Goal: Task Accomplishment & Management: Manage account settings

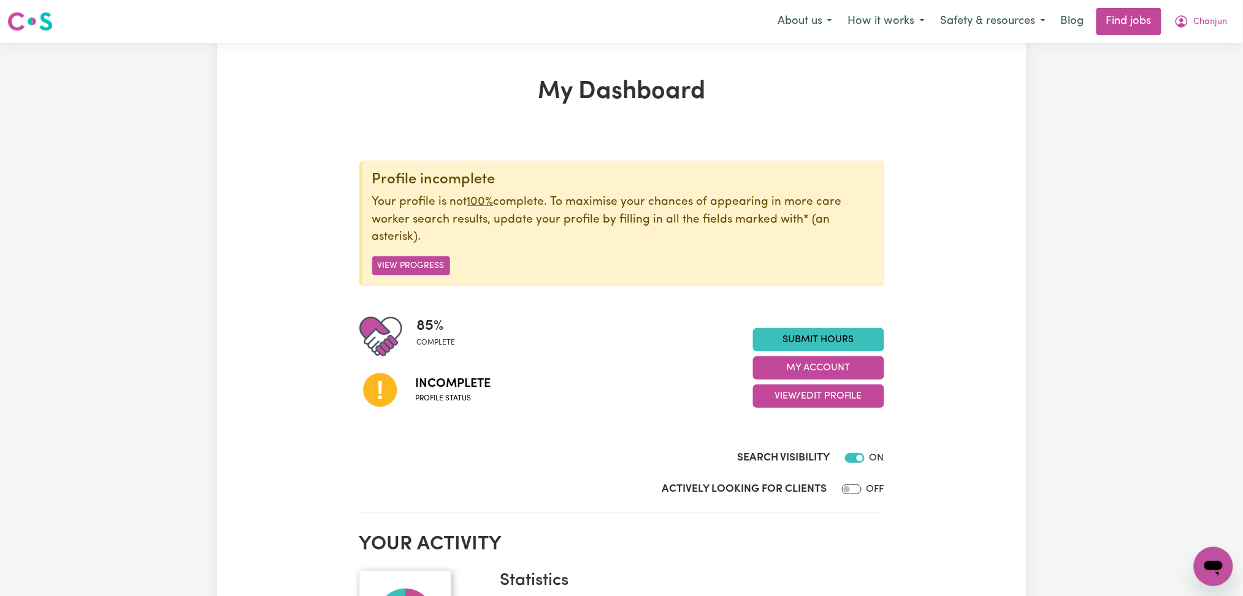
scroll to position [163, 0]
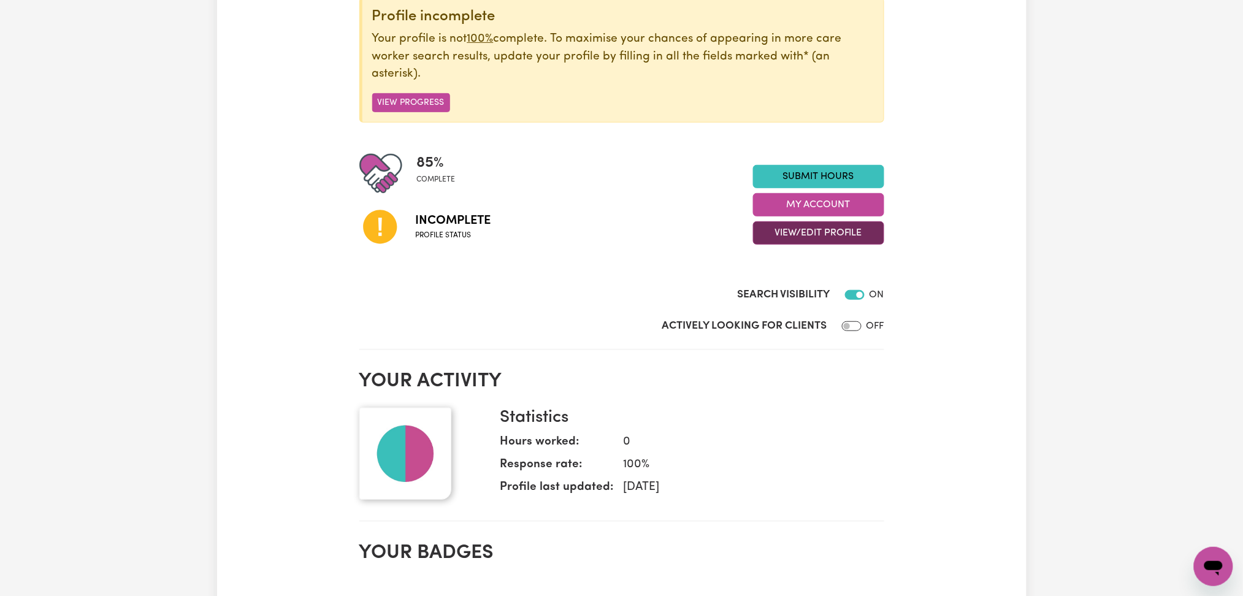
click at [787, 224] on div "Submit Hours My Account View/Edit Profile" at bounding box center [818, 205] width 131 height 80
click at [787, 229] on button "View/Edit Profile" at bounding box center [818, 232] width 131 height 23
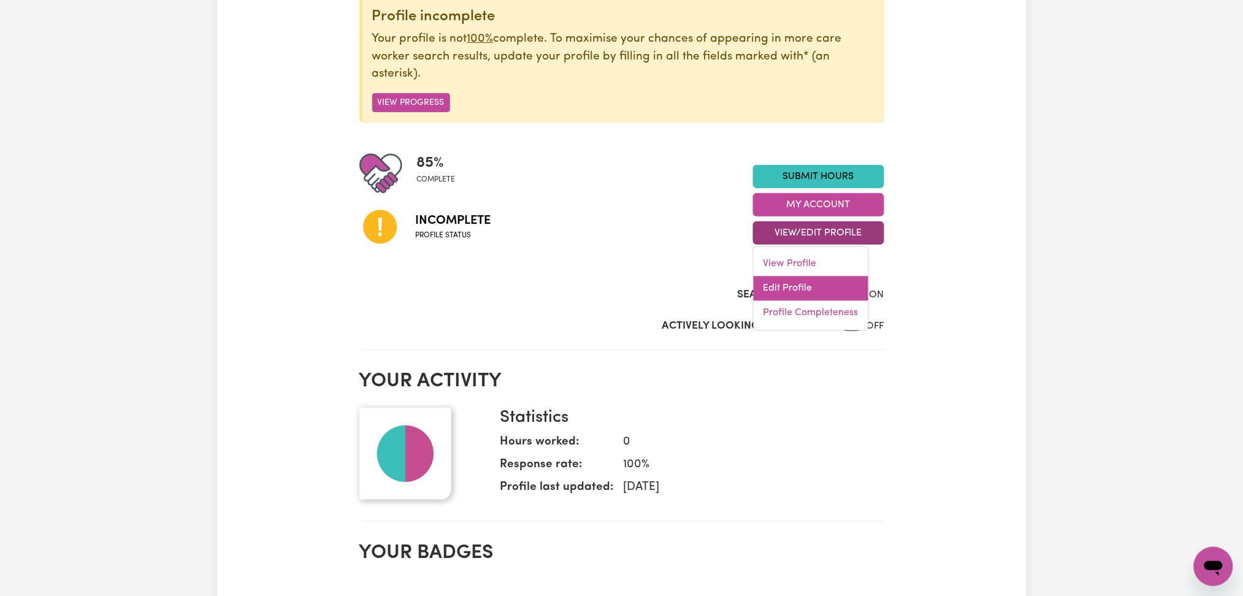
click at [785, 289] on link "Edit Profile" at bounding box center [811, 289] width 115 height 25
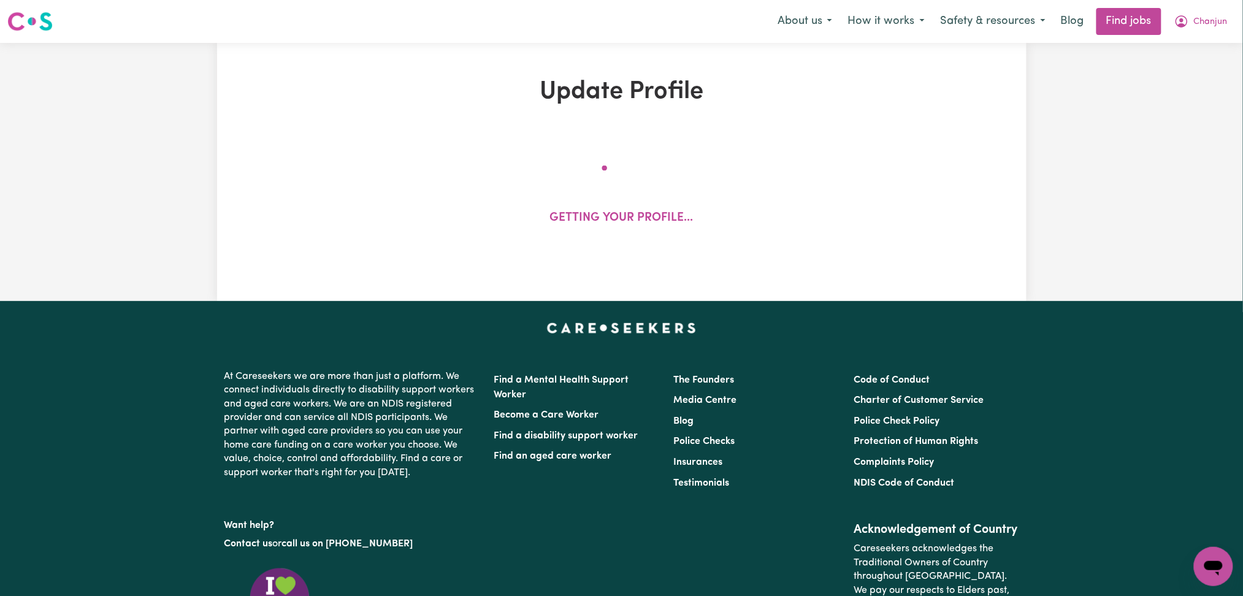
select select "[DEMOGRAPHIC_DATA]"
select select "Australian PR"
select select "Studying a healthcare related degree or qualification"
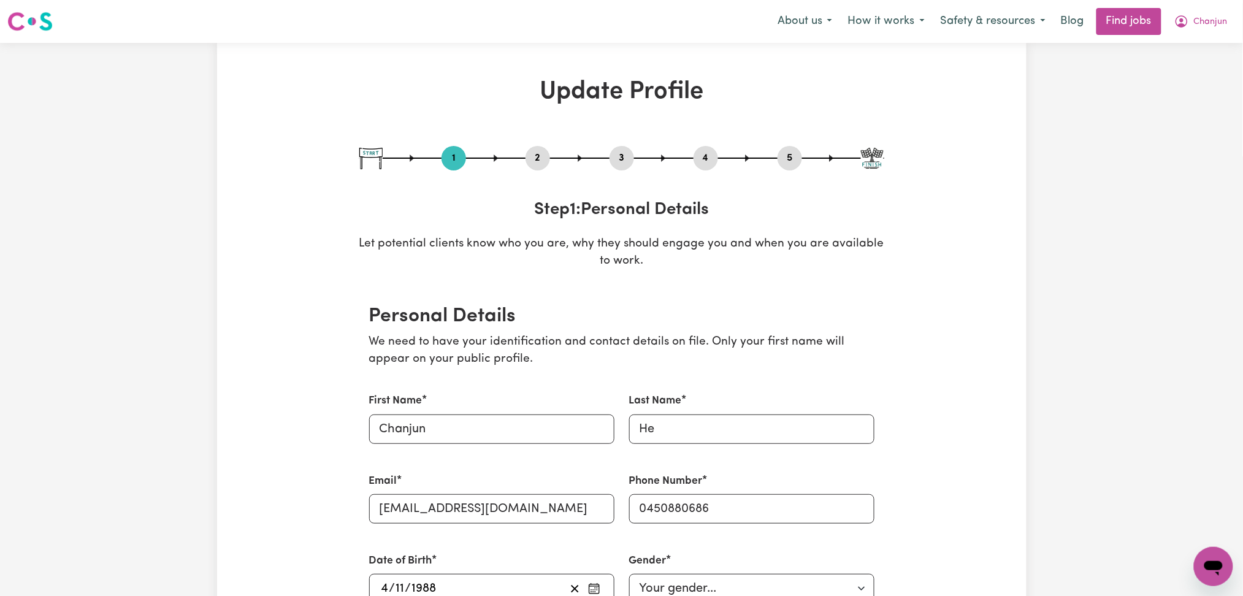
click at [545, 153] on button "2" at bounding box center [538, 158] width 25 height 16
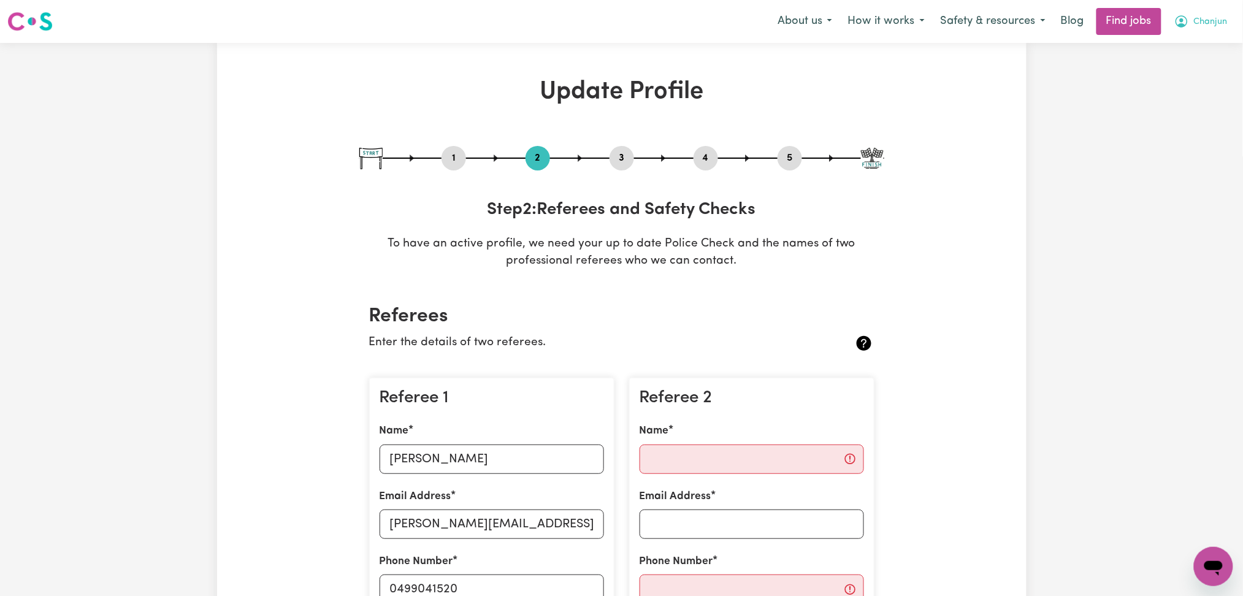
click at [1182, 34] on button "Chanjun" at bounding box center [1200, 22] width 69 height 26
click at [1170, 91] on link "Logout" at bounding box center [1186, 93] width 97 height 23
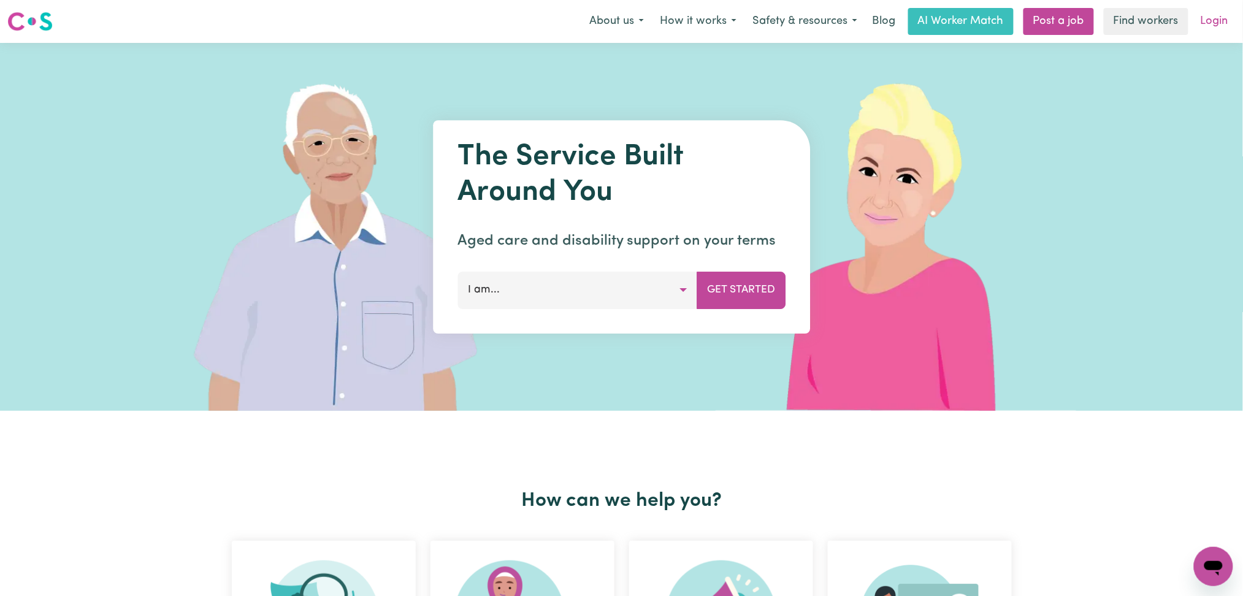
click at [1201, 10] on link "Login" at bounding box center [1214, 21] width 42 height 27
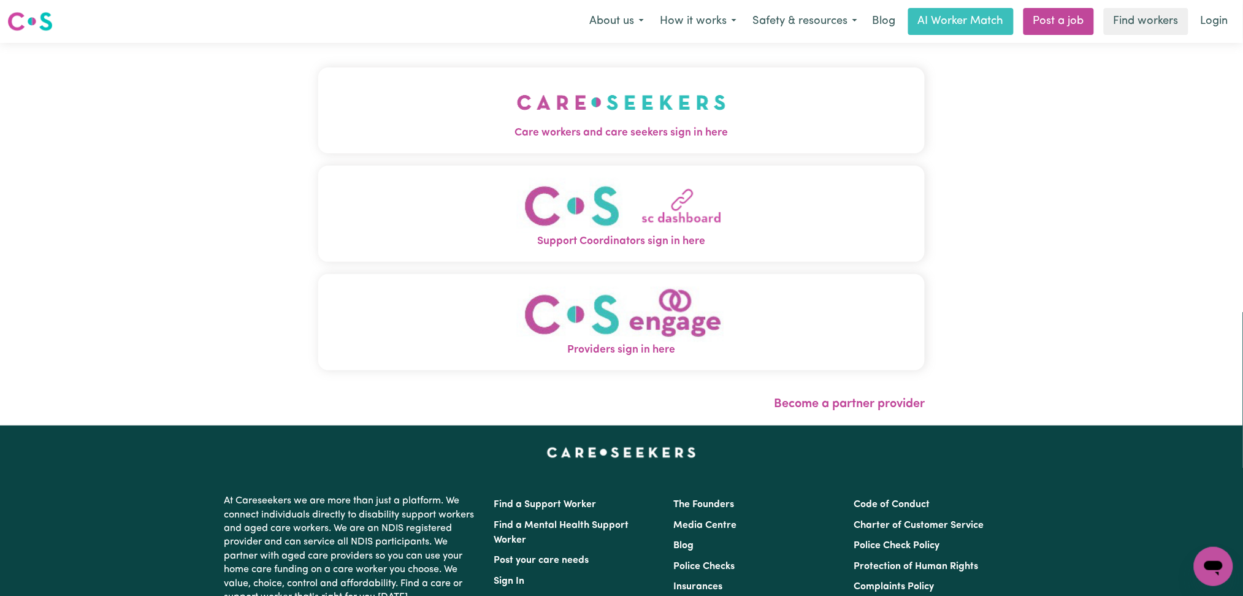
click at [634, 127] on span "Care workers and care seekers sign in here" at bounding box center [621, 133] width 607 height 16
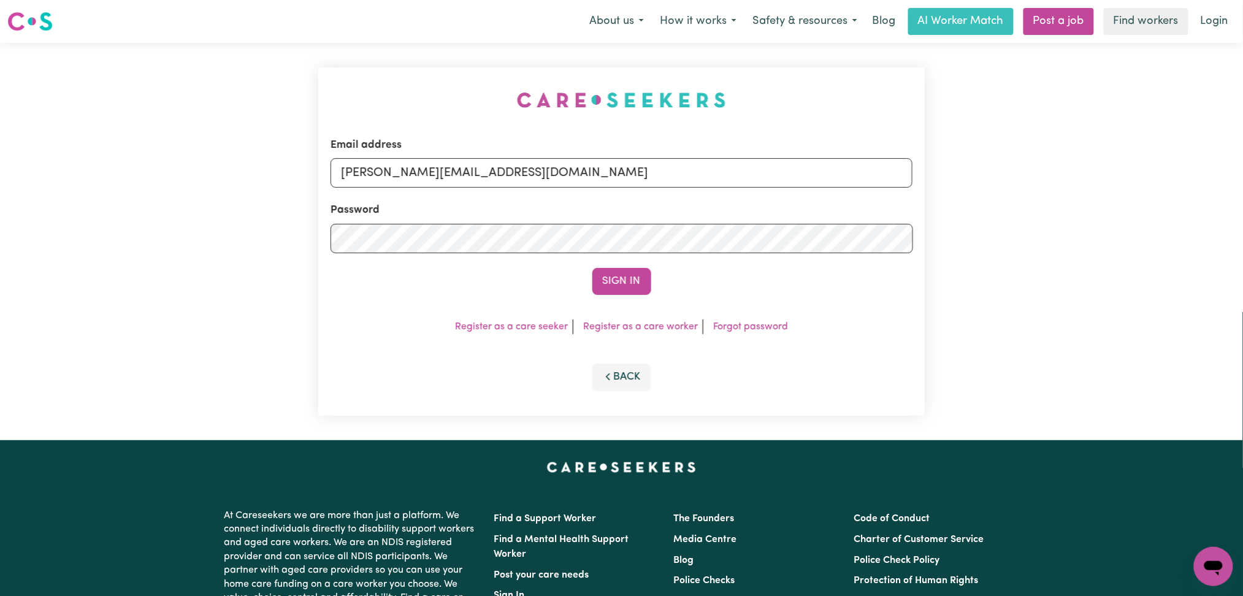
click at [478, 150] on div "Email address [PERSON_NAME][EMAIL_ADDRESS][DOMAIN_NAME]" at bounding box center [622, 162] width 583 height 50
click at [492, 169] on input "[PERSON_NAME][EMAIL_ADDRESS][DOMAIN_NAME]" at bounding box center [622, 172] width 583 height 29
drag, startPoint x: 403, startPoint y: 172, endPoint x: 738, endPoint y: 172, distance: 335.5
click at [738, 172] on input "Superuser~[EMAIL_ADDRESS][DOMAIN_NAME]" at bounding box center [622, 172] width 583 height 29
type input "Superuser~[EMAIL_ADDRESS][DOMAIN_NAME]"
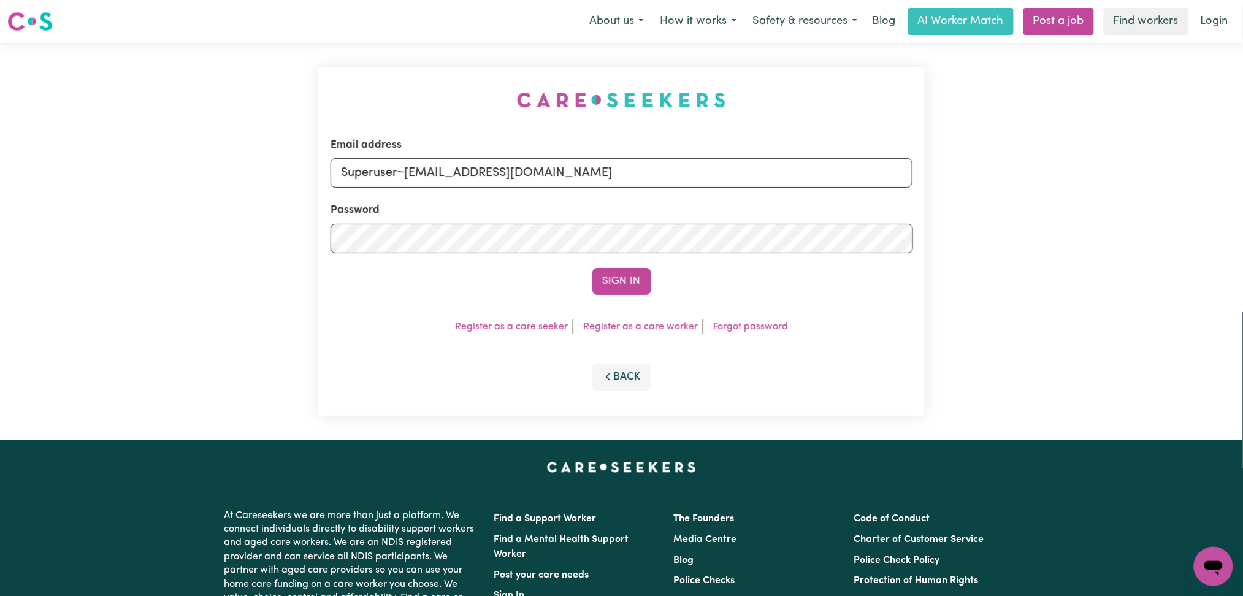
click at [592, 268] on button "Sign In" at bounding box center [621, 281] width 59 height 27
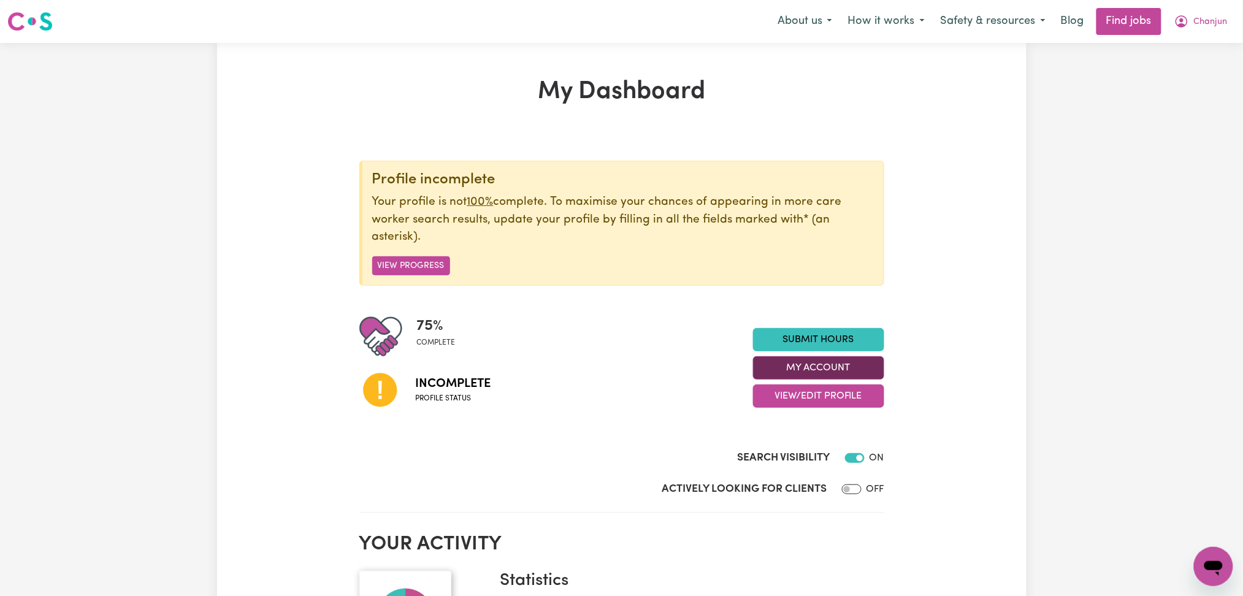
scroll to position [163, 0]
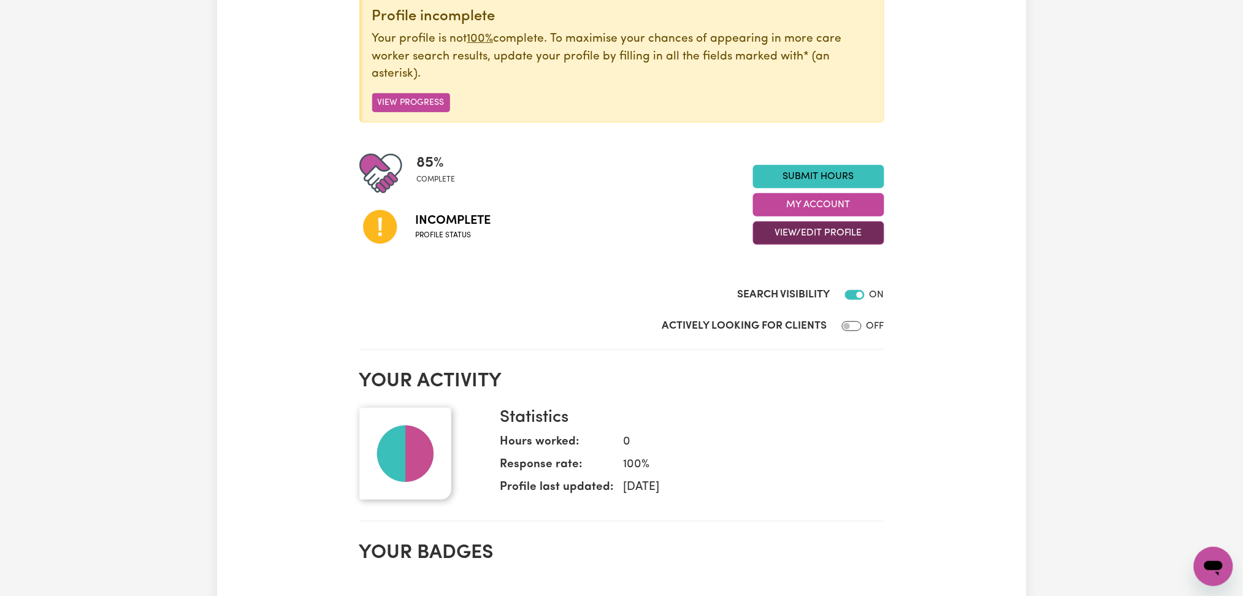
click at [794, 234] on button "View/Edit Profile" at bounding box center [818, 232] width 131 height 23
click at [789, 310] on link "Profile Completeness" at bounding box center [811, 313] width 115 height 25
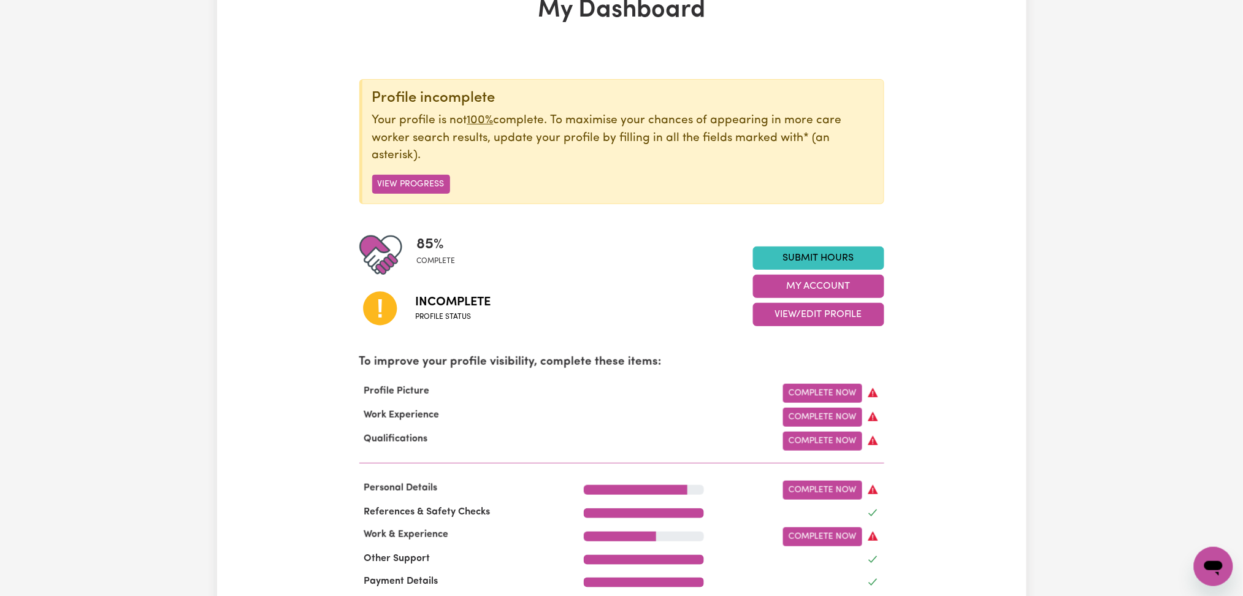
scroll to position [0, 0]
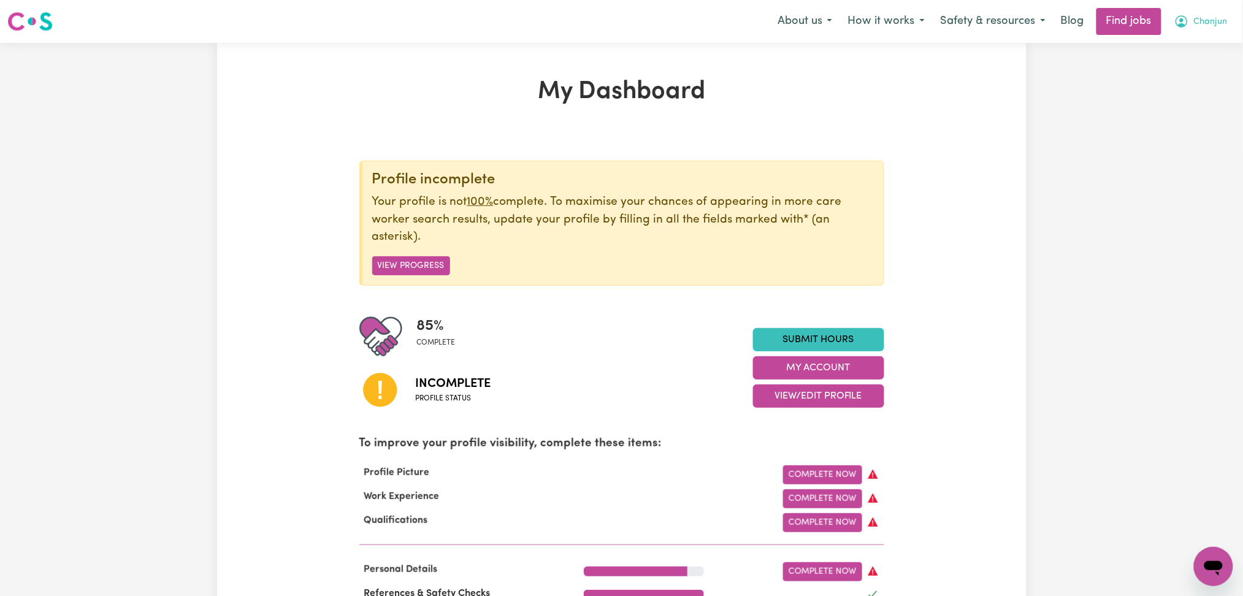
click at [1198, 18] on span "Chanjun" at bounding box center [1211, 21] width 34 height 13
click at [1187, 94] on link "Logout" at bounding box center [1186, 93] width 97 height 23
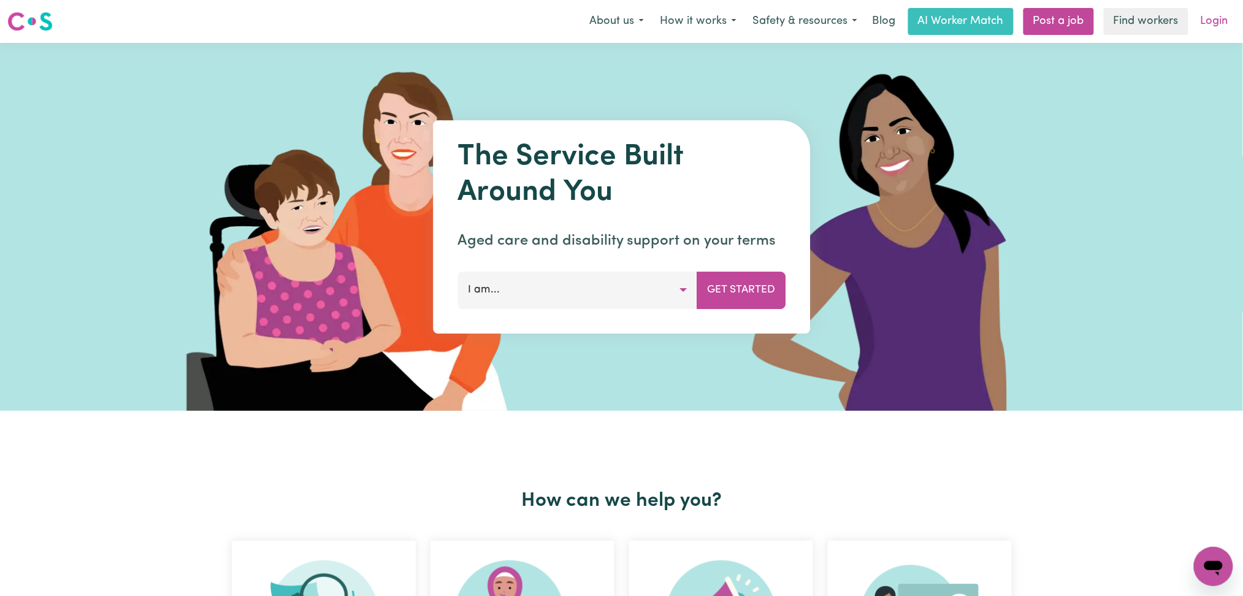
click at [1217, 21] on link "Login" at bounding box center [1214, 21] width 42 height 27
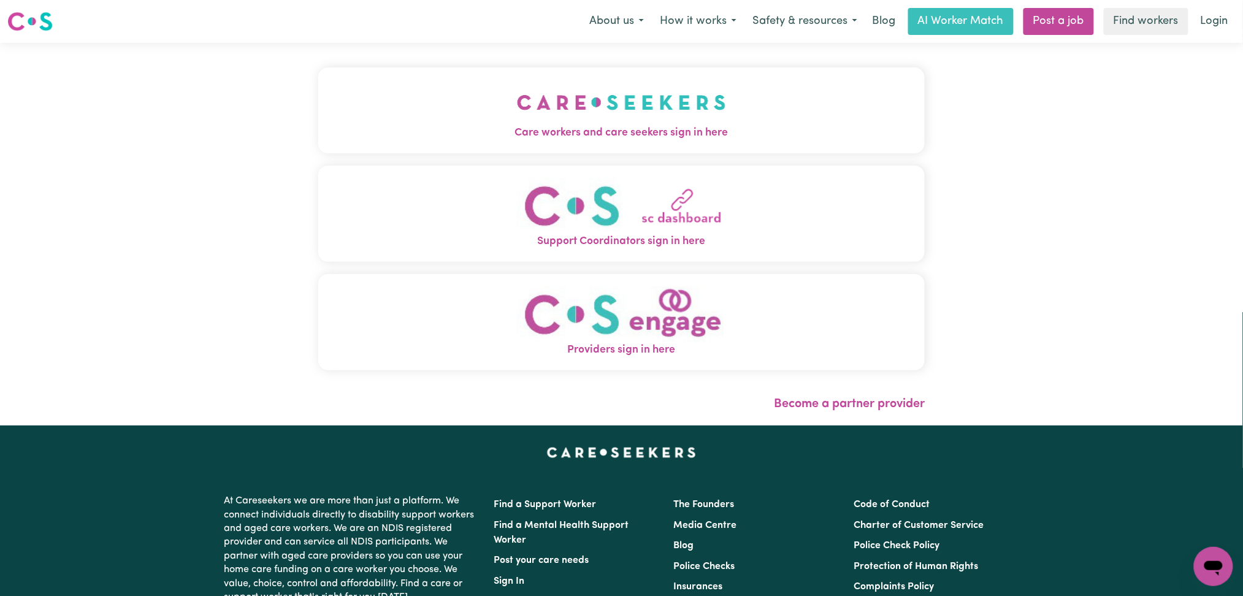
click at [367, 104] on button "Care workers and care seekers sign in here" at bounding box center [621, 110] width 607 height 86
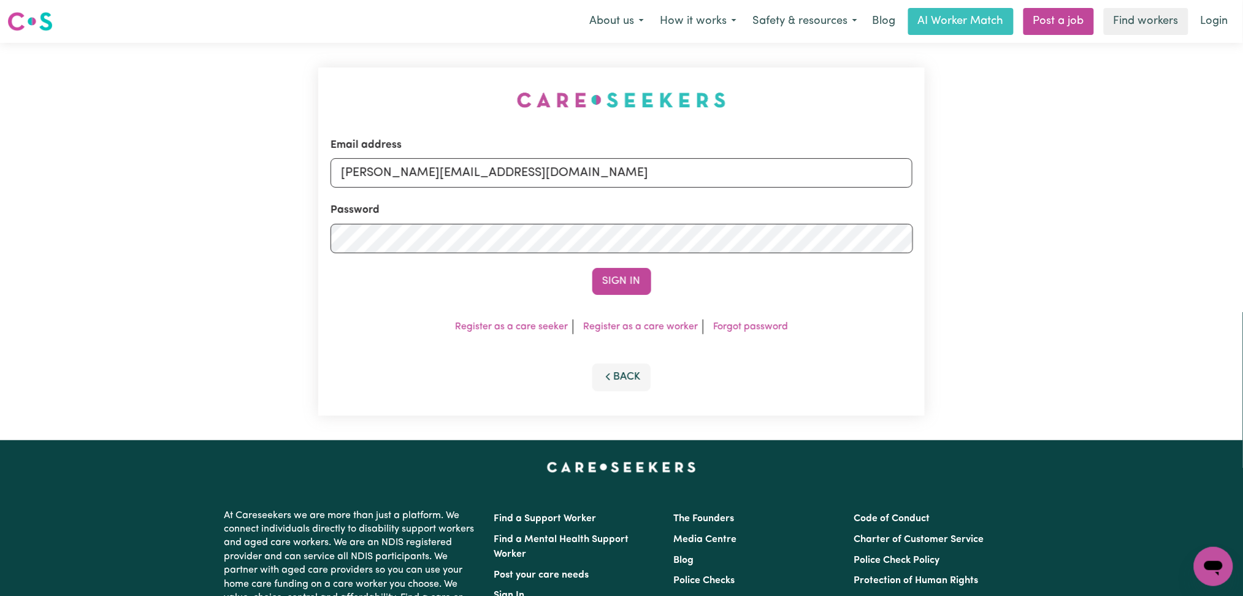
click at [435, 163] on div "Email address [PERSON_NAME][EMAIL_ADDRESS][DOMAIN_NAME] Password Sign In Regist…" at bounding box center [622, 241] width 622 height 397
drag, startPoint x: 435, startPoint y: 166, endPoint x: 432, endPoint y: 183, distance: 17.4
click at [435, 166] on input "[PERSON_NAME][EMAIL_ADDRESS][DOMAIN_NAME]" at bounding box center [622, 172] width 583 height 29
drag, startPoint x: 404, startPoint y: 174, endPoint x: 749, endPoint y: 175, distance: 345.3
click at [751, 174] on input "Superuser~[EMAIL_ADDRESS][DOMAIN_NAME]" at bounding box center [622, 172] width 583 height 29
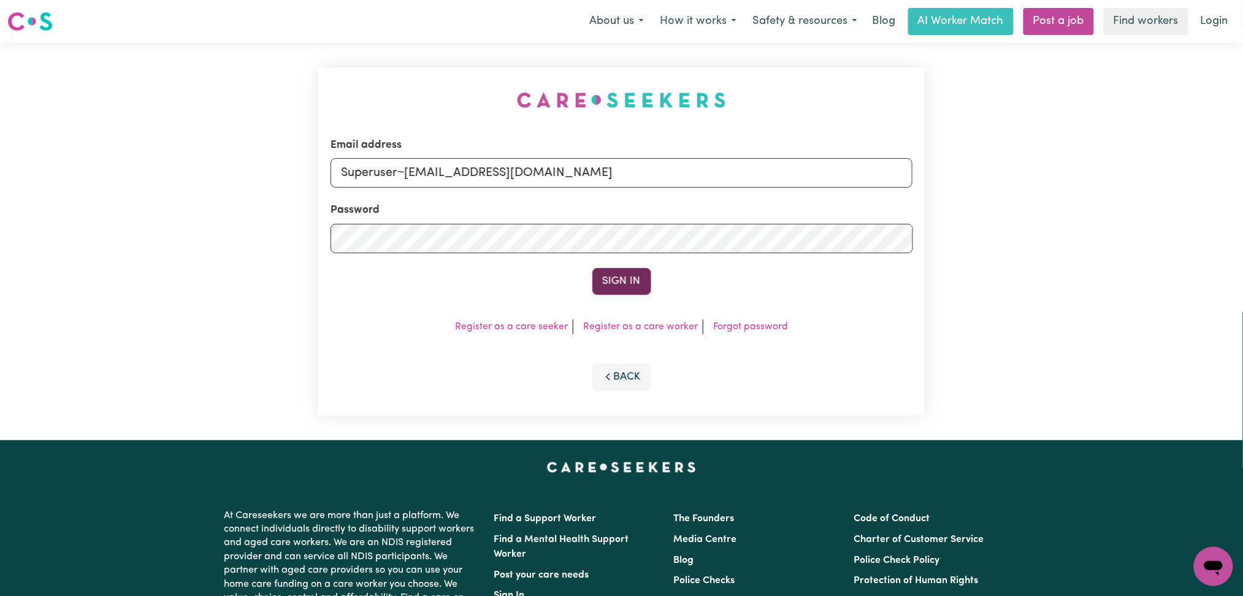
type input "Superuser~[EMAIL_ADDRESS][DOMAIN_NAME]"
click at [632, 282] on button "Sign In" at bounding box center [621, 281] width 59 height 27
